Goal: Transaction & Acquisition: Purchase product/service

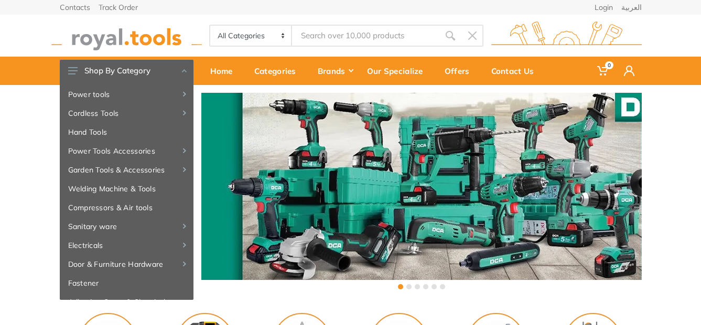
click at [701, 115] on div "‹ ›" at bounding box center [350, 192] width 701 height 215
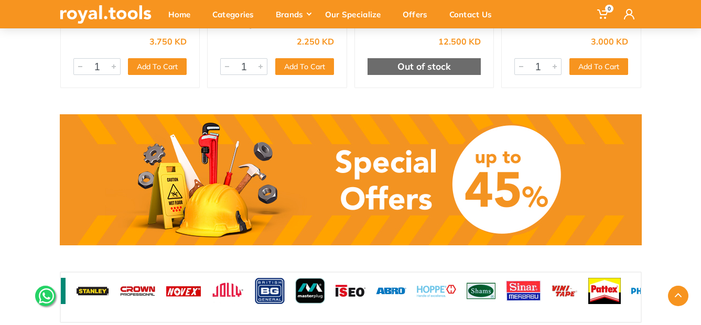
scroll to position [820, 0]
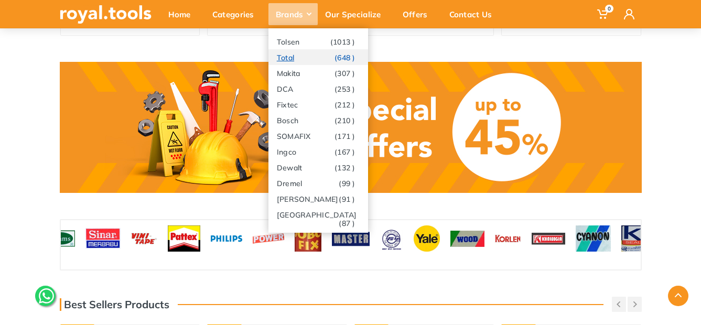
click at [311, 55] on link "Total (648 )" at bounding box center [319, 57] width 100 height 16
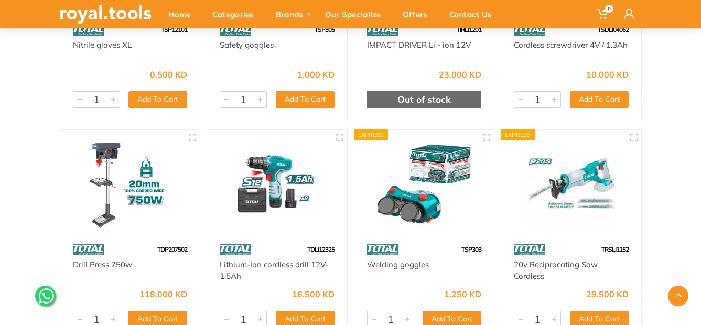
scroll to position [3409, 0]
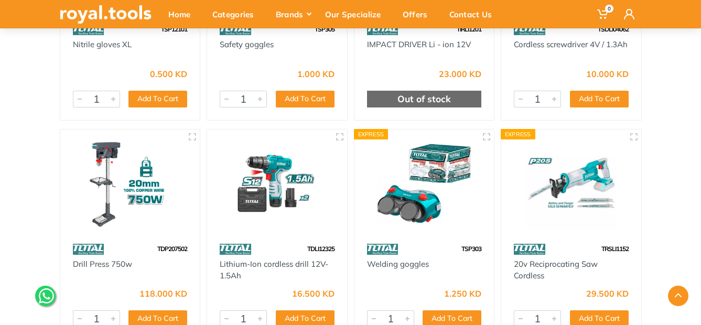
click at [277, 152] on img at bounding box center [277, 184] width 121 height 91
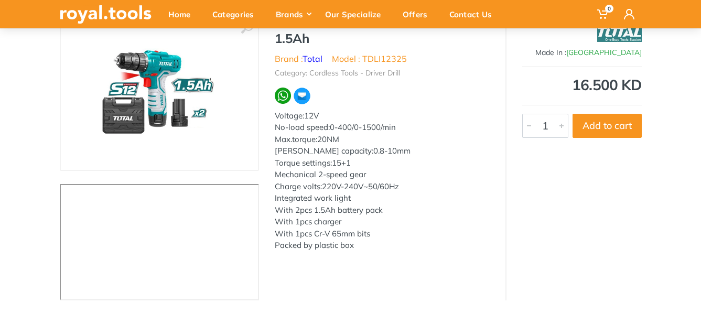
scroll to position [52, 0]
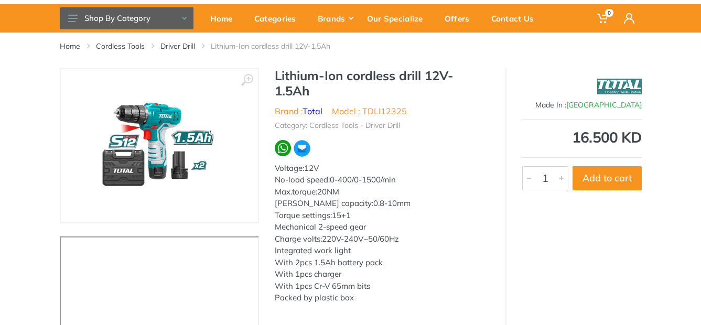
click at [189, 137] on img at bounding box center [160, 146] width 168 height 132
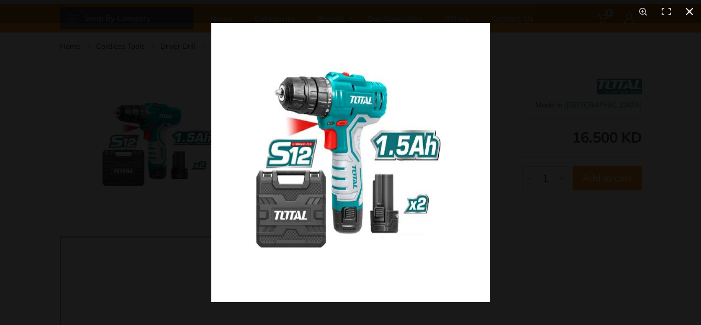
click at [687, 9] on button at bounding box center [689, 11] width 23 height 23
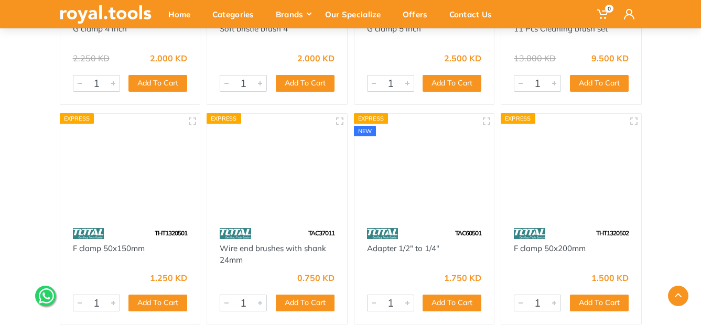
scroll to position [17099, 0]
